Goal: Find specific page/section: Find specific page/section

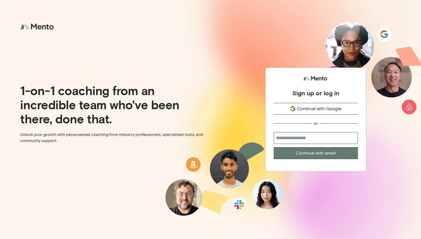
click at [295, 106] on icon "submit" at bounding box center [293, 109] width 6 height 6
